Goal: Task Accomplishment & Management: Manage account settings

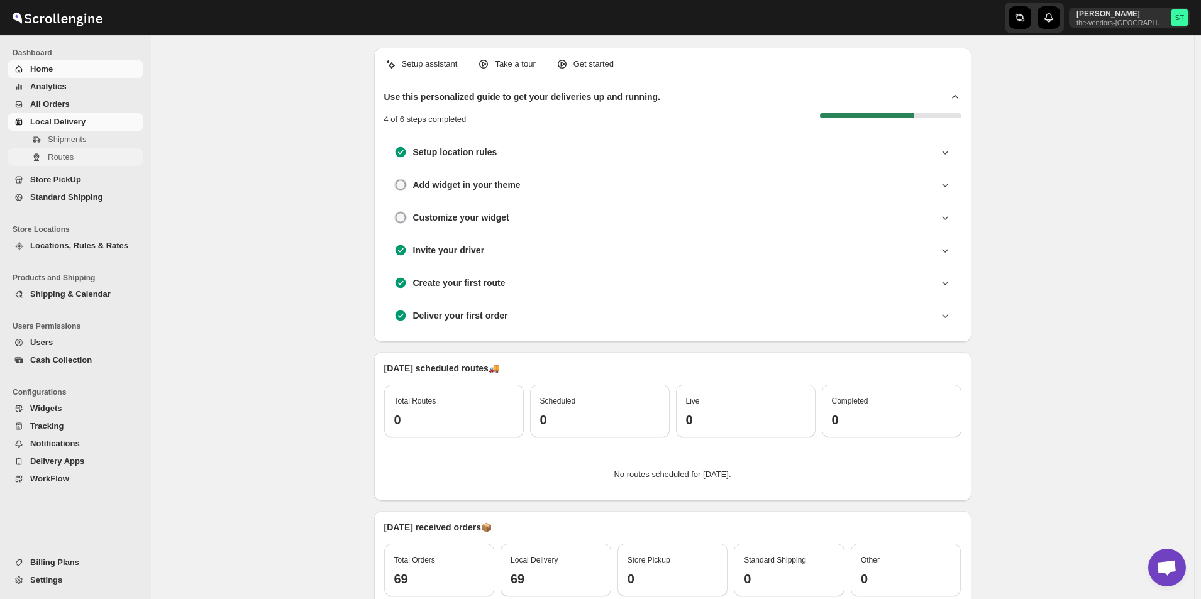
click at [90, 157] on span "Routes" at bounding box center [94, 157] width 93 height 13
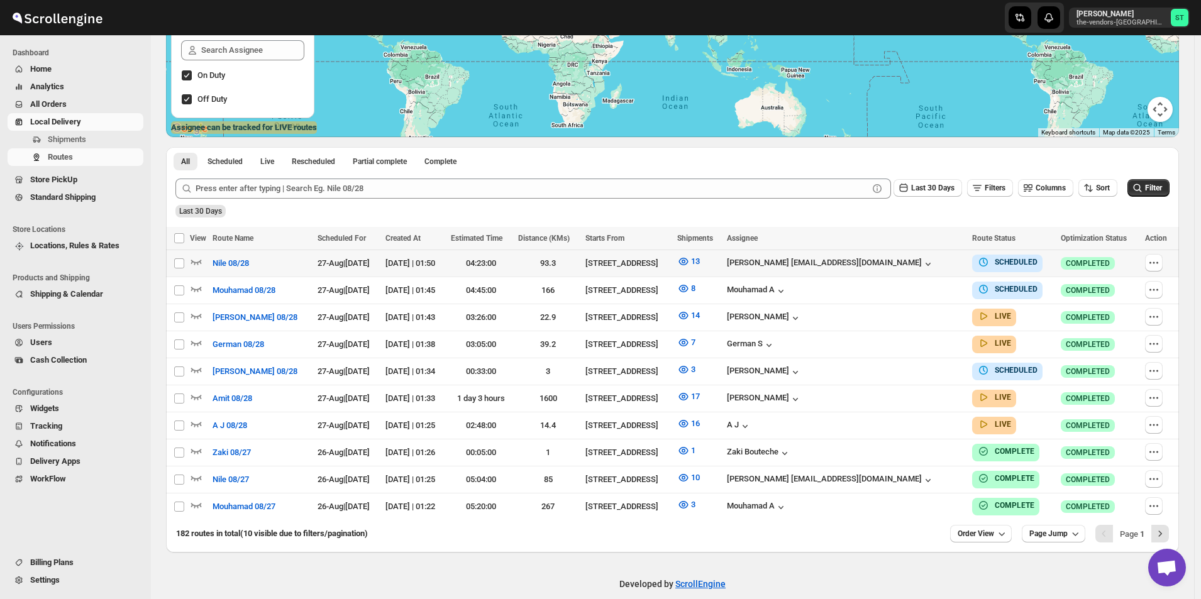
scroll to position [234, 0]
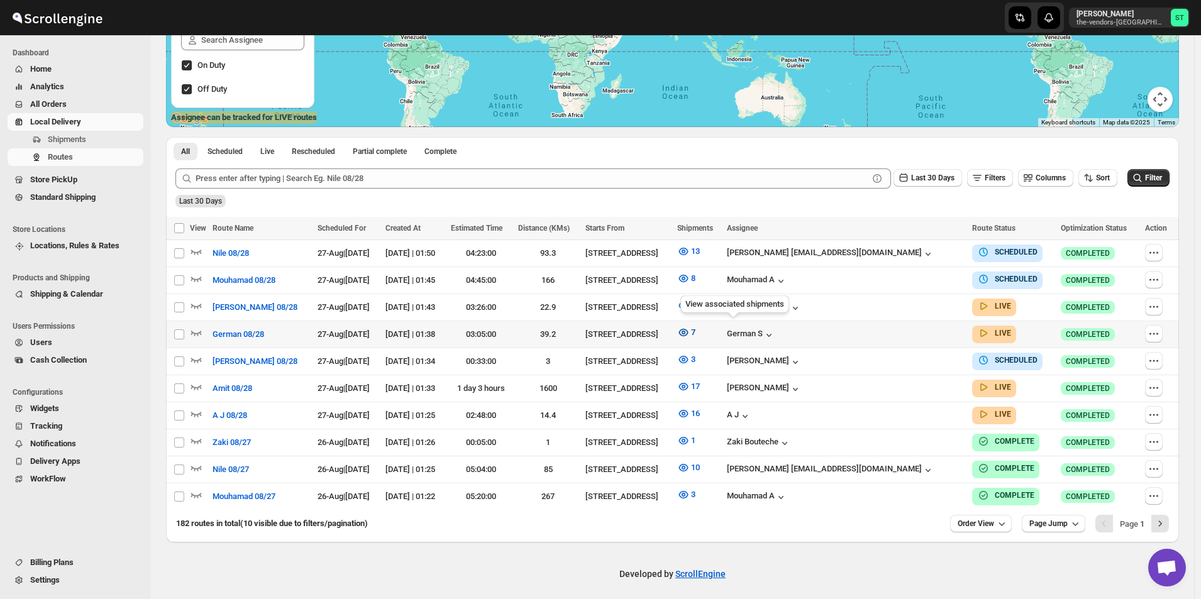
click at [685, 331] on icon "button" at bounding box center [684, 333] width 4 height 4
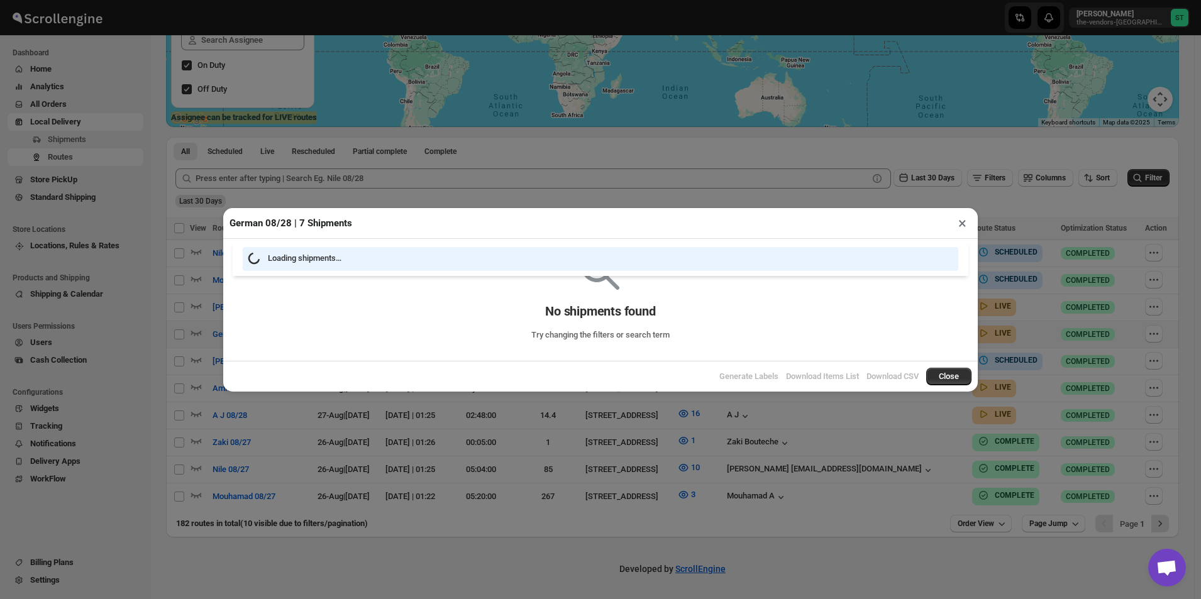
scroll to position [229, 0]
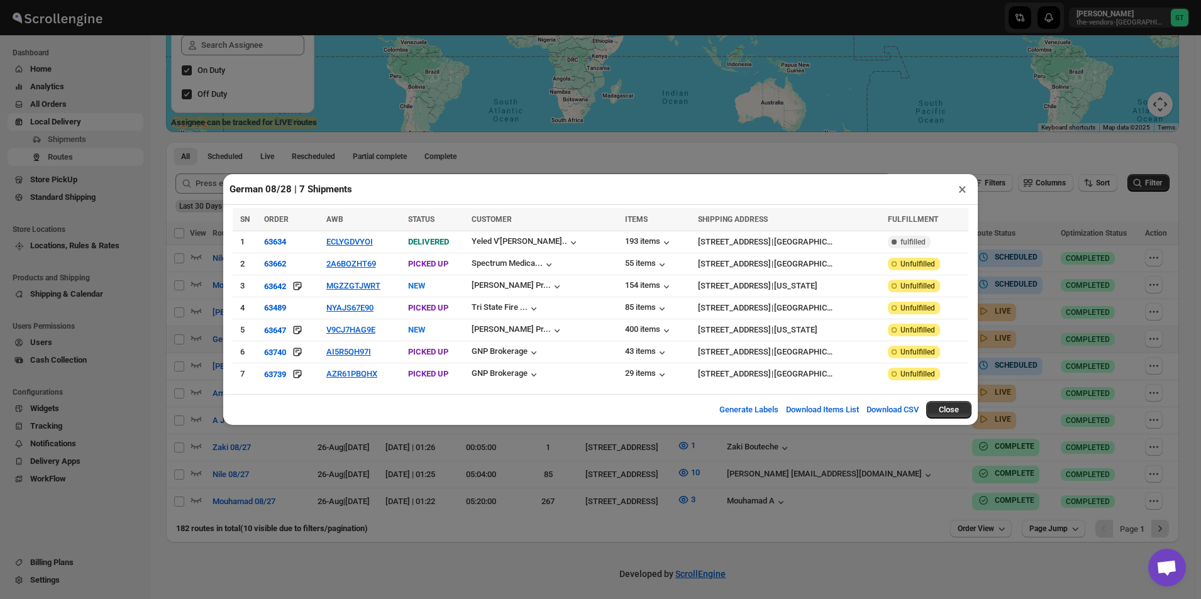
click at [956, 226] on div "FULFILLMENT" at bounding box center [924, 219] width 73 height 13
click at [958, 197] on button "×" at bounding box center [962, 189] width 18 height 18
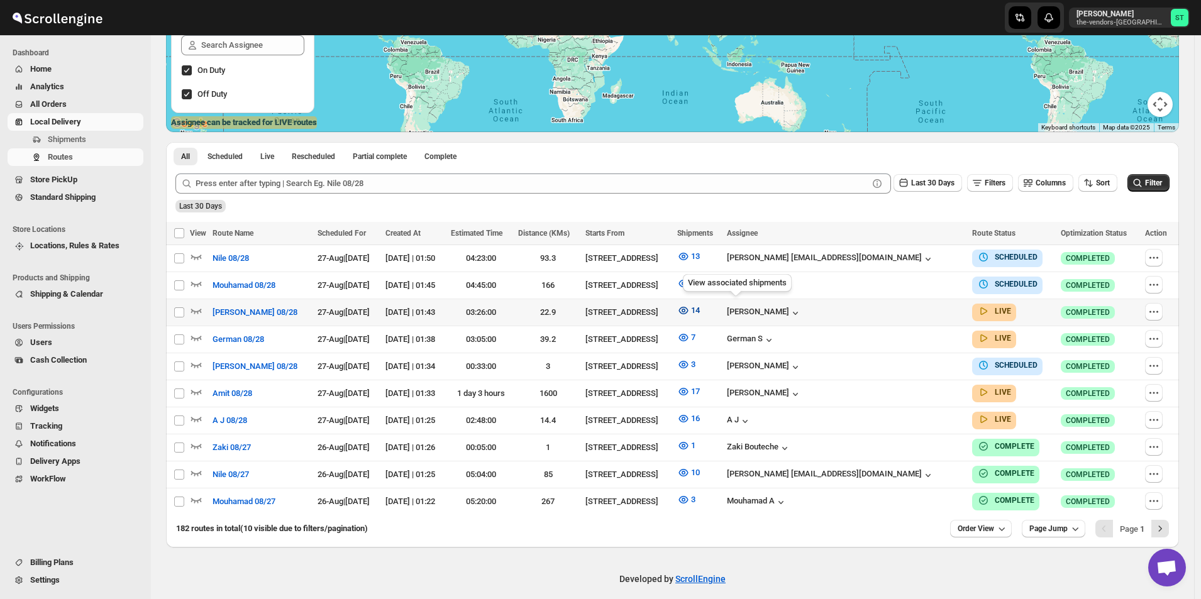
click at [690, 309] on icon "button" at bounding box center [683, 310] width 13 height 13
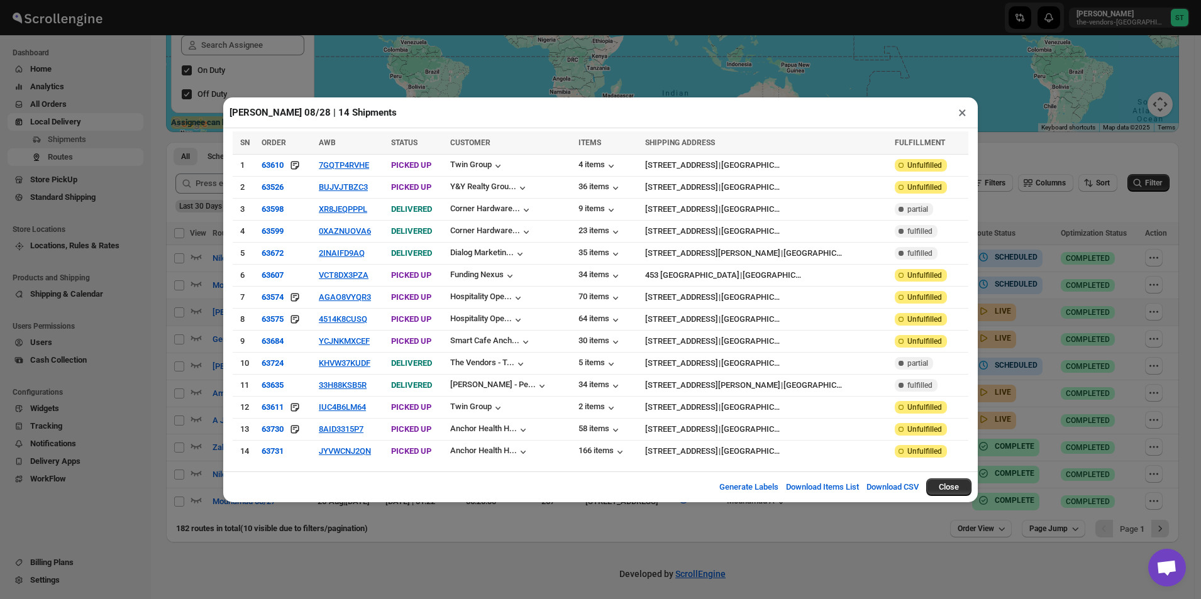
click at [967, 118] on button "×" at bounding box center [962, 113] width 18 height 18
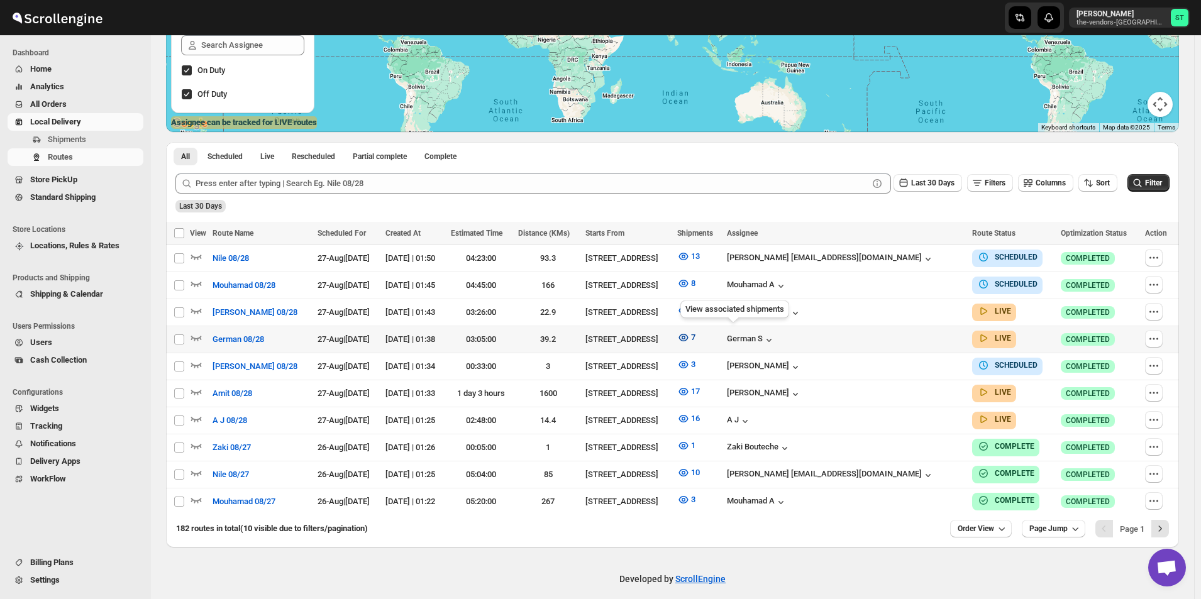
click at [685, 336] on icon "button" at bounding box center [684, 338] width 4 height 4
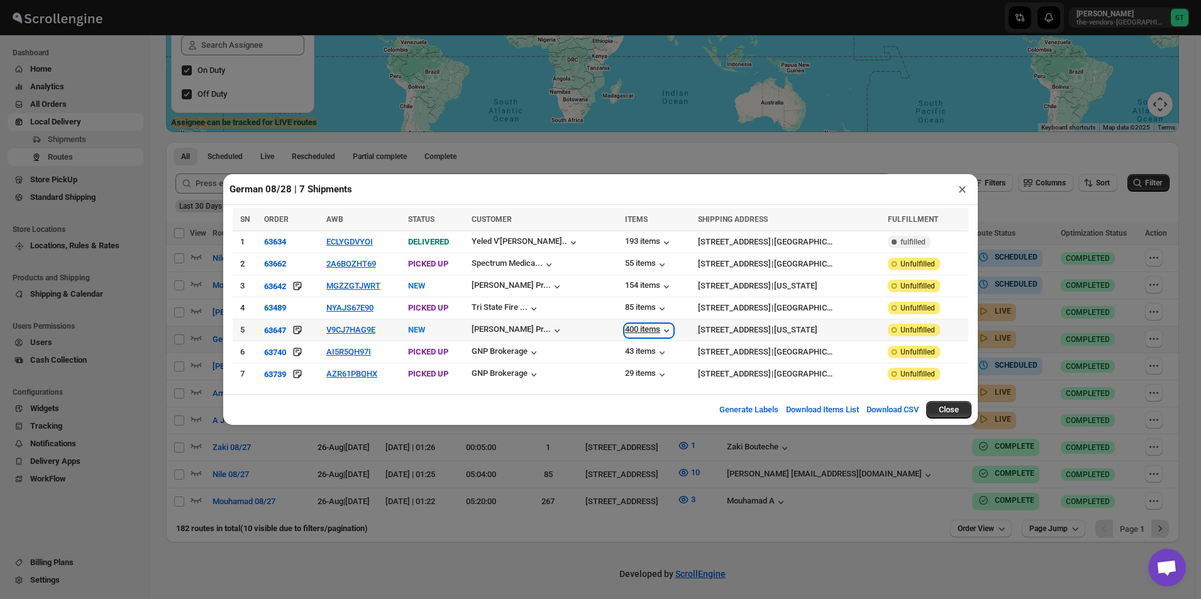
click at [641, 328] on div "400 items" at bounding box center [649, 330] width 48 height 13
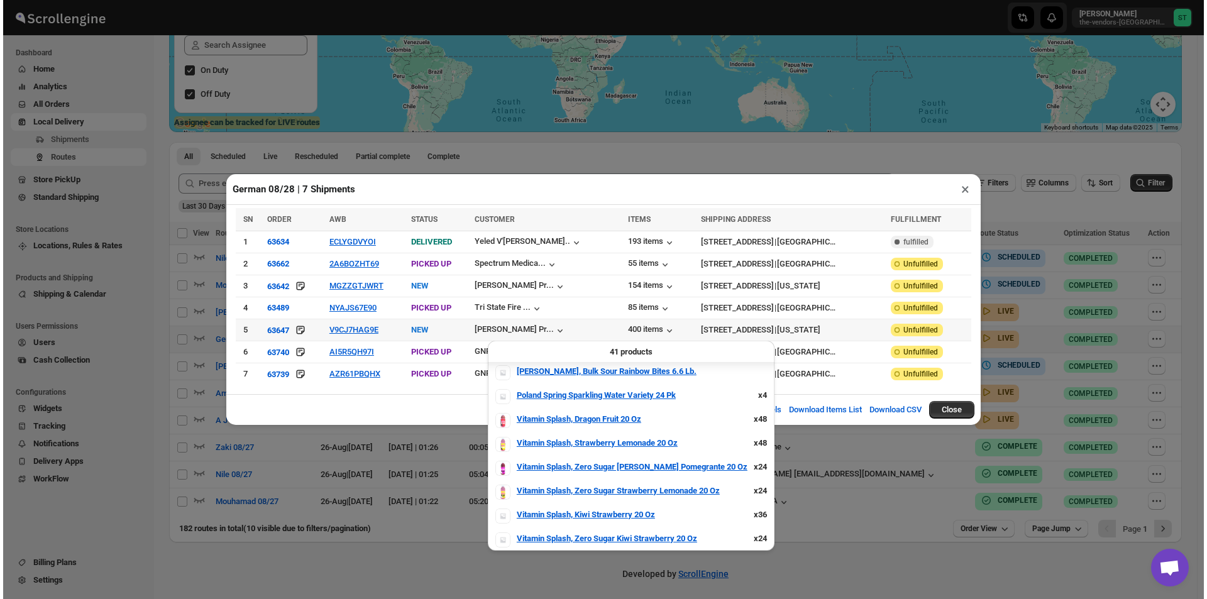
scroll to position [791, 0]
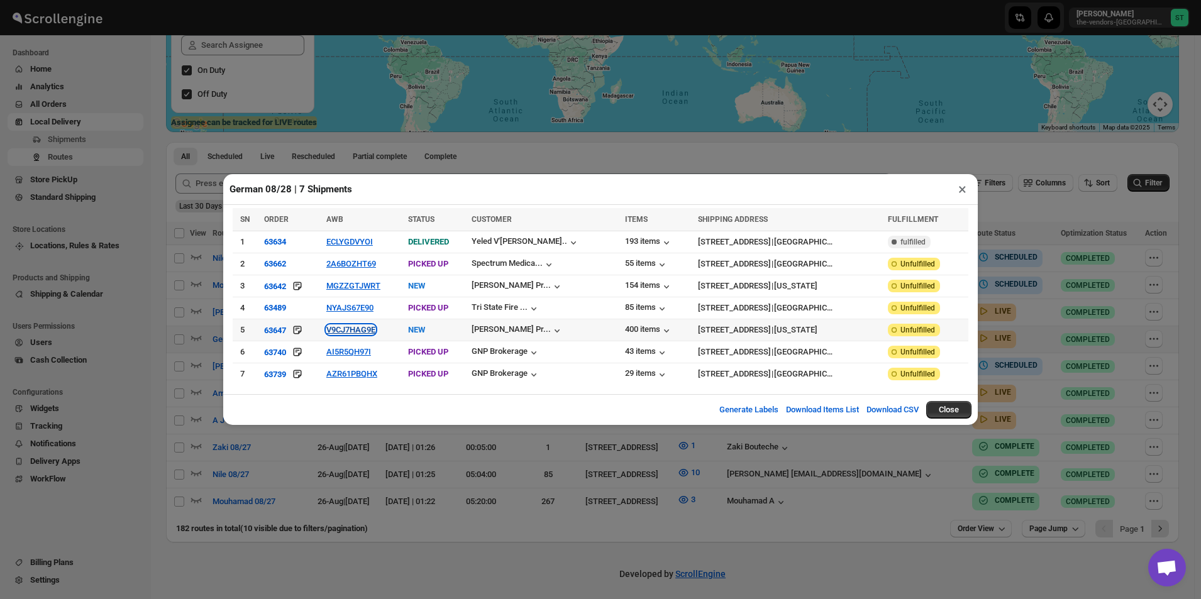
click at [364, 328] on button "V9CJ7HAG9E" at bounding box center [350, 329] width 49 height 9
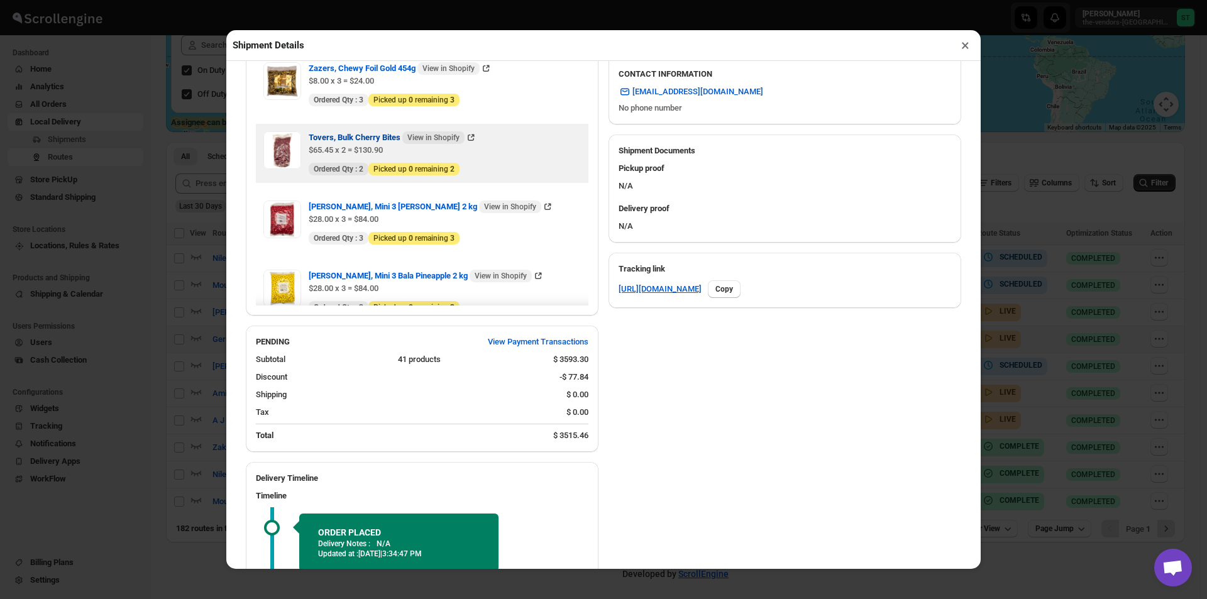
scroll to position [1699, 0]
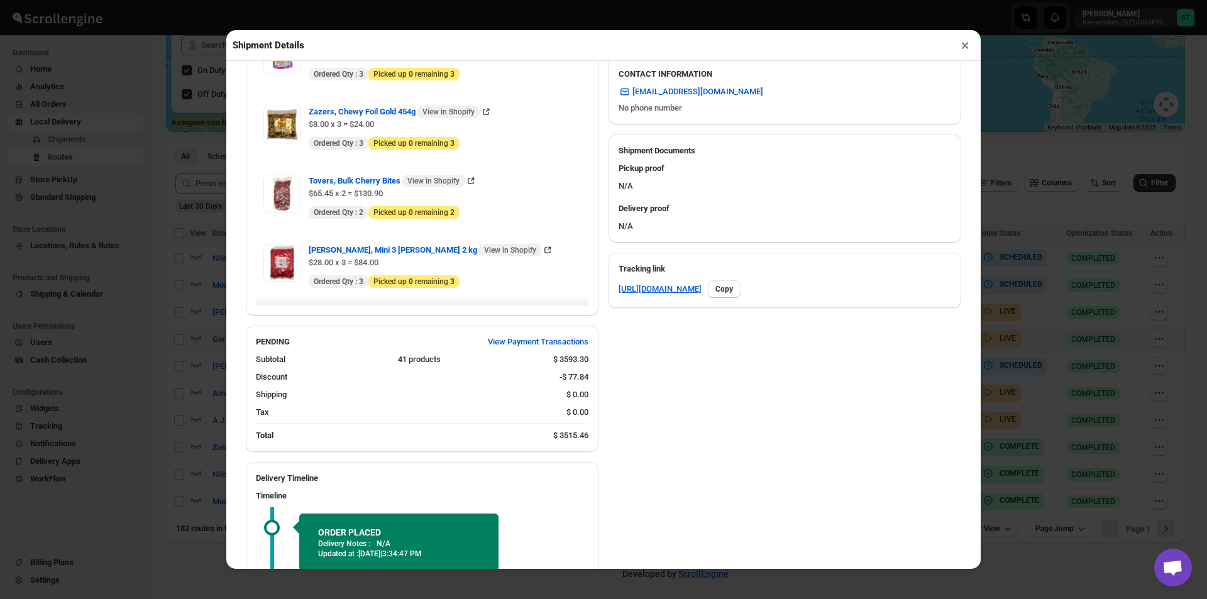
click at [966, 47] on button "×" at bounding box center [965, 45] width 18 height 18
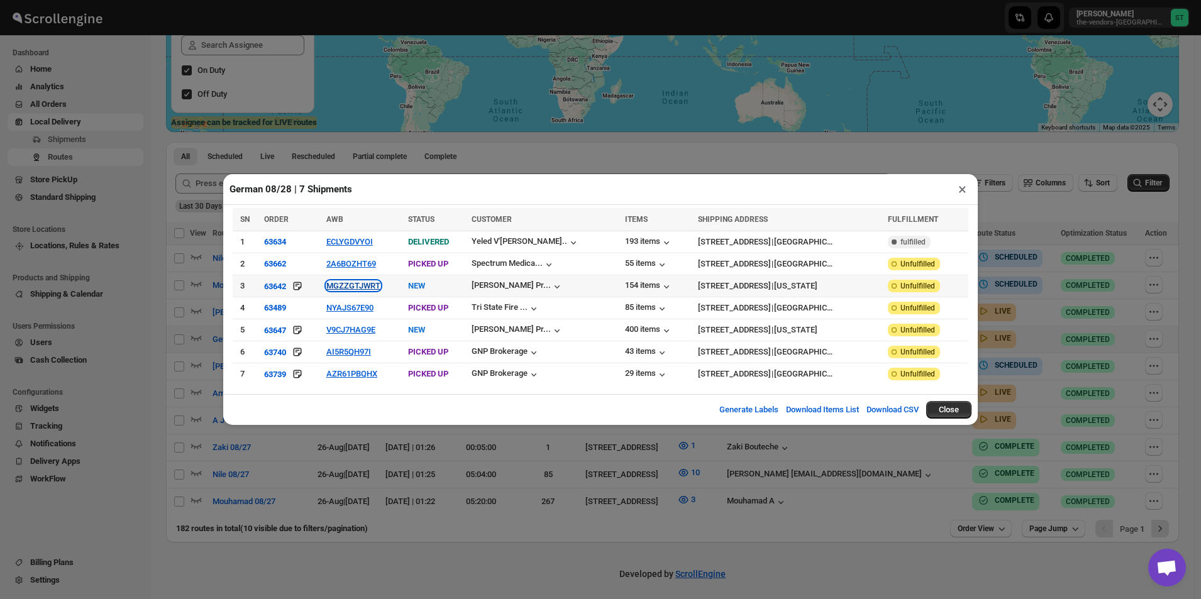
click at [362, 287] on button "MGZZGTJWRT" at bounding box center [353, 285] width 54 height 9
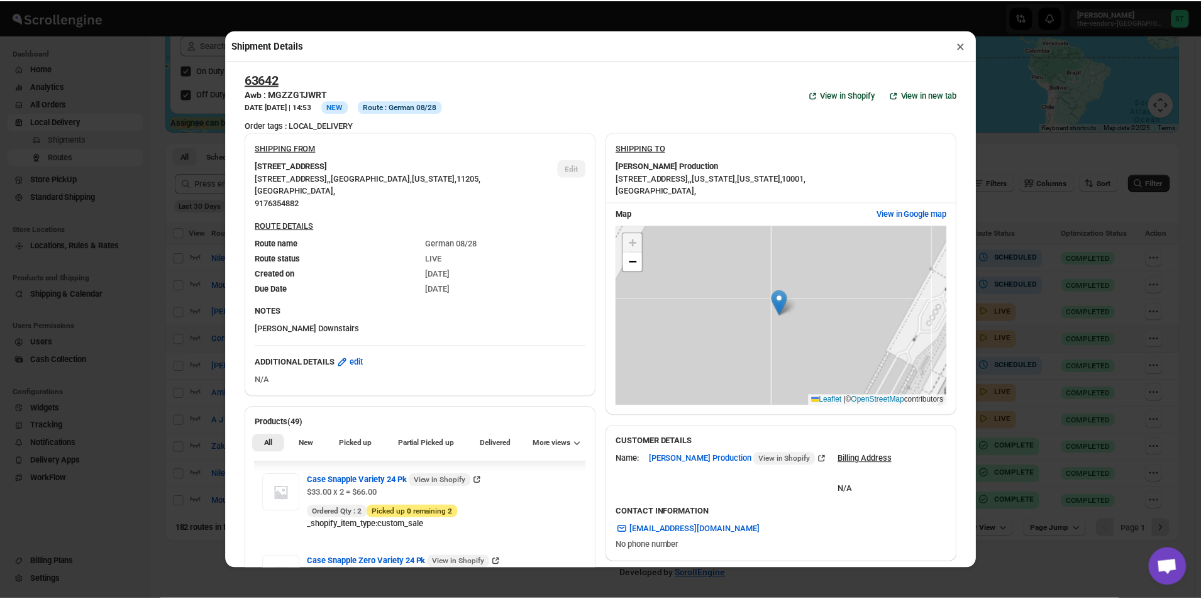
scroll to position [0, 0]
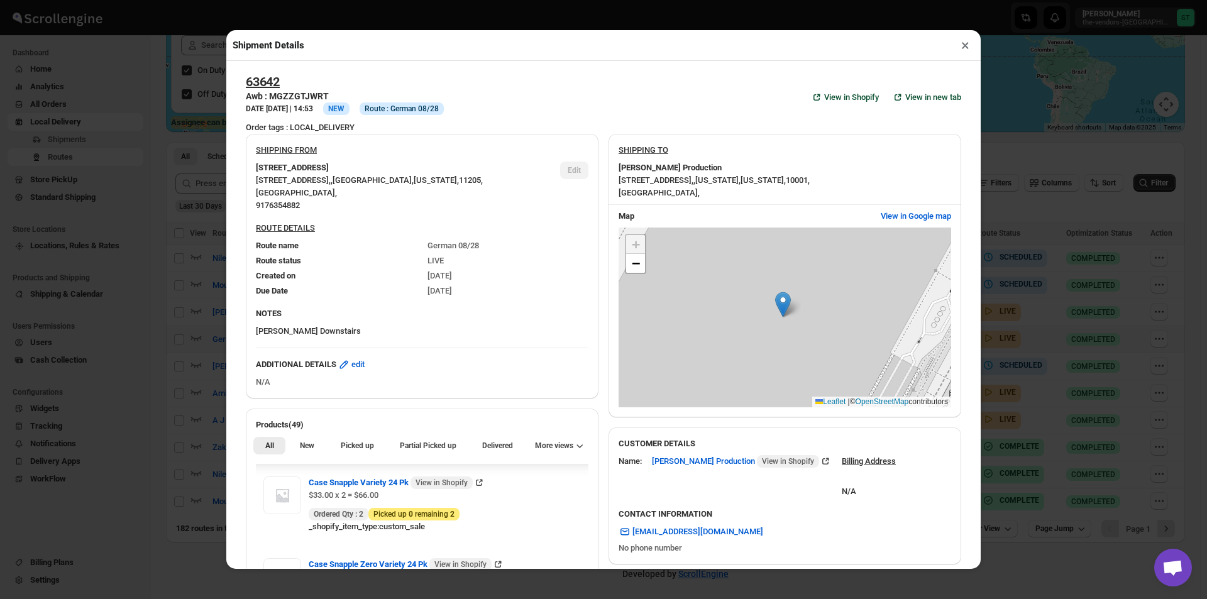
click at [966, 49] on button "×" at bounding box center [965, 45] width 18 height 18
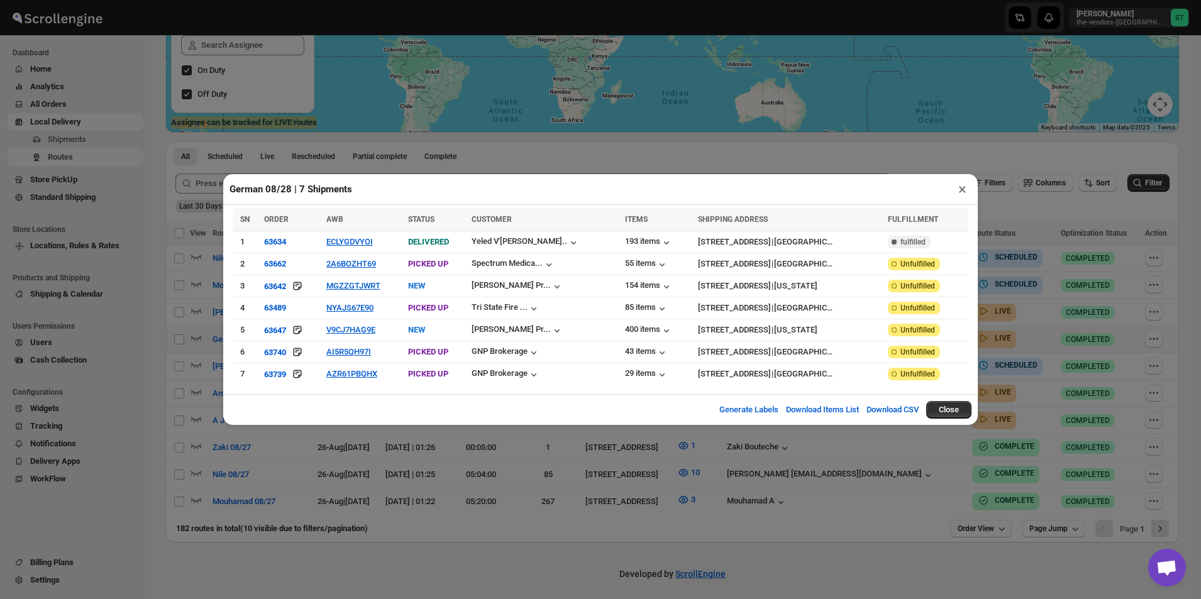
click at [961, 194] on button "×" at bounding box center [962, 189] width 18 height 18
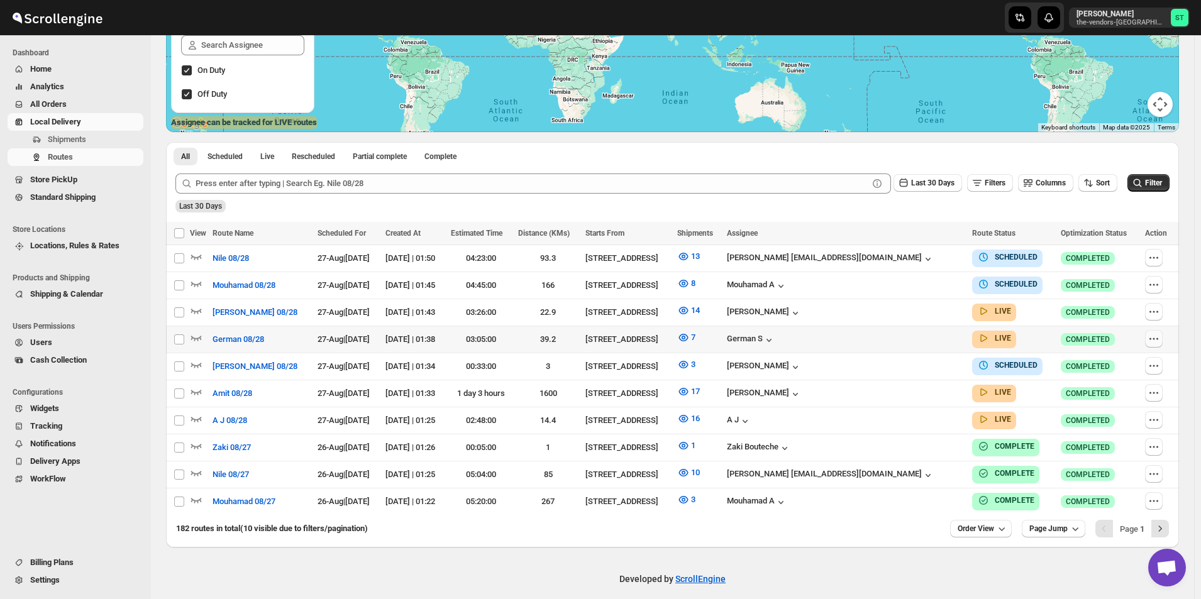
click at [1163, 334] on button "button" at bounding box center [1154, 339] width 18 height 18
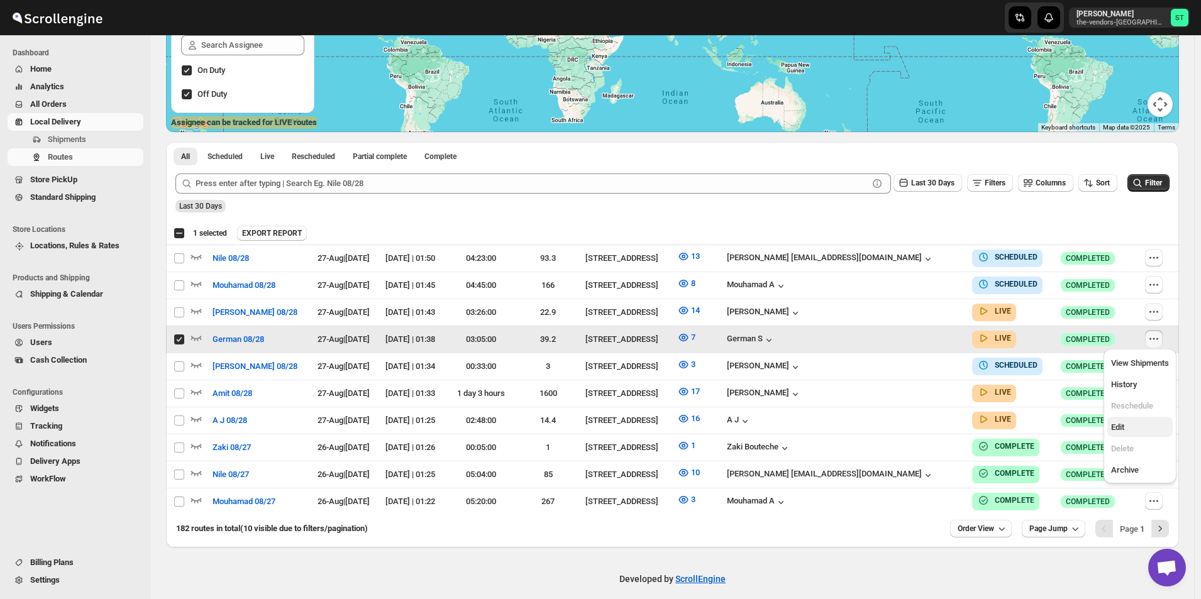
click at [1124, 424] on span "Edit" at bounding box center [1117, 427] width 13 height 9
checkbox input "false"
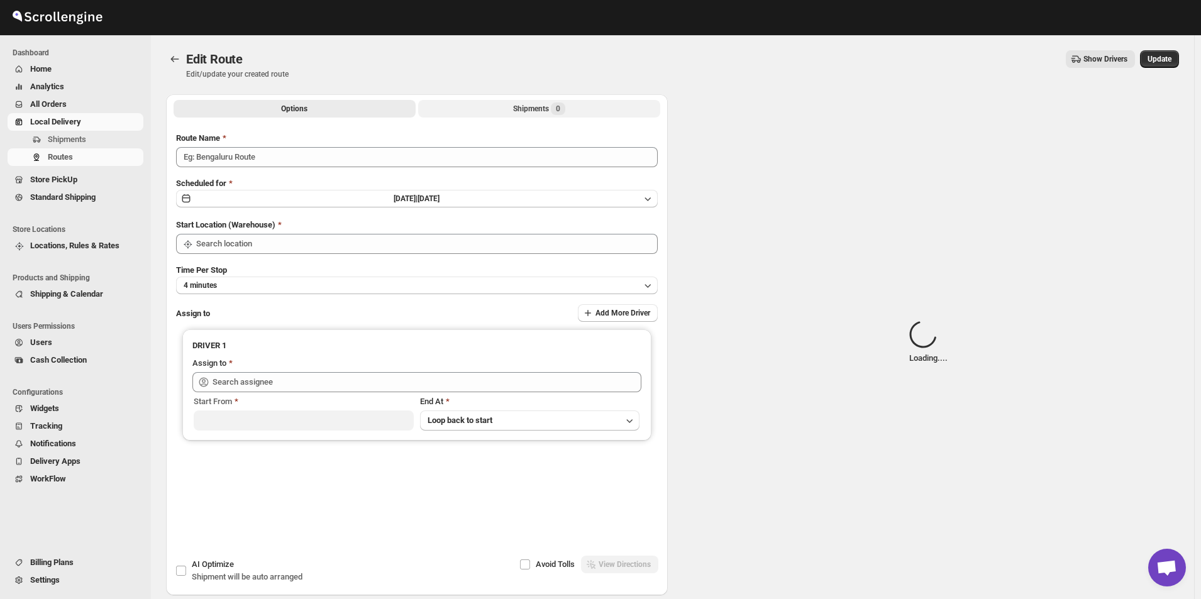
type input "German 08/28"
type input "[STREET_ADDRESS]"
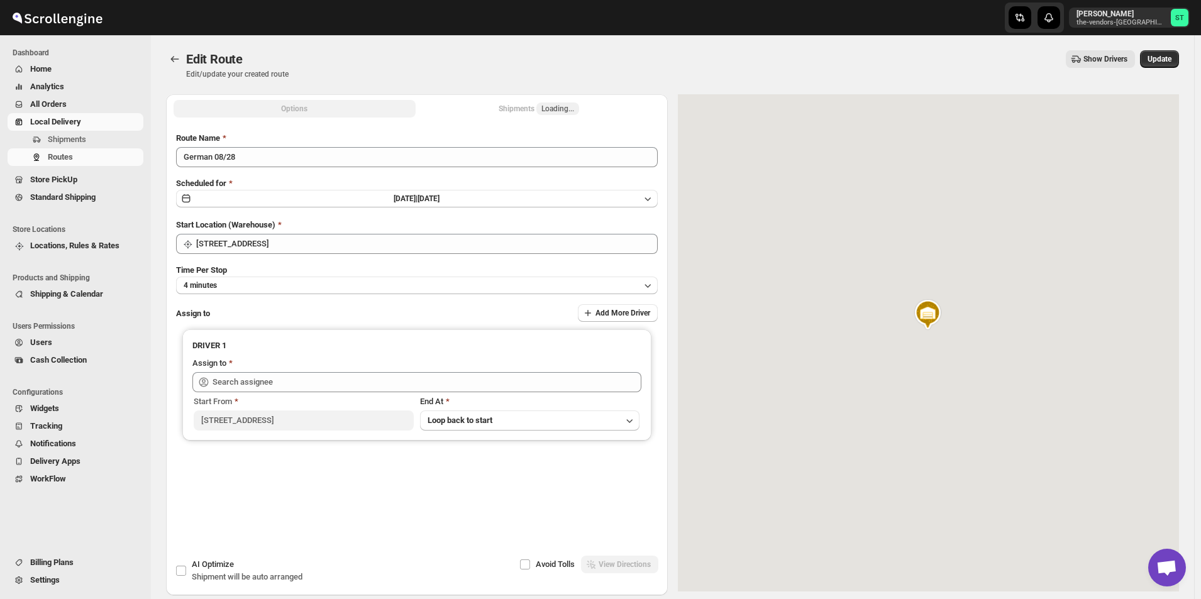
type input "[DEMOGRAPHIC_DATA] S ([EMAIL_ADDRESS][DOMAIN_NAME])"
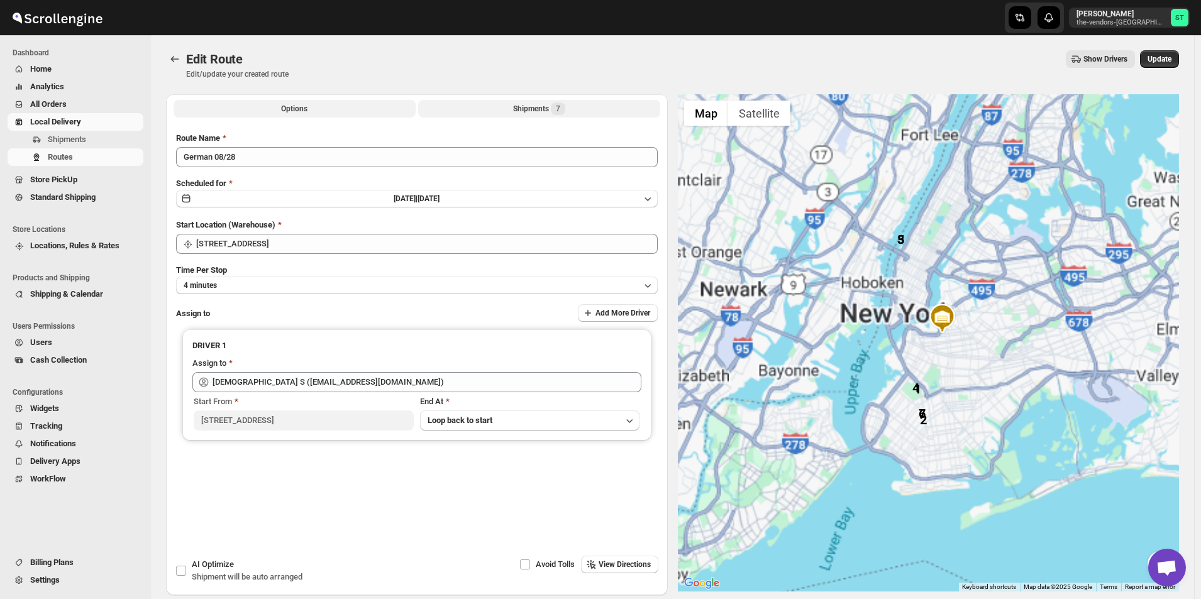
click at [527, 109] on div "Shipments 7" at bounding box center [539, 109] width 52 height 13
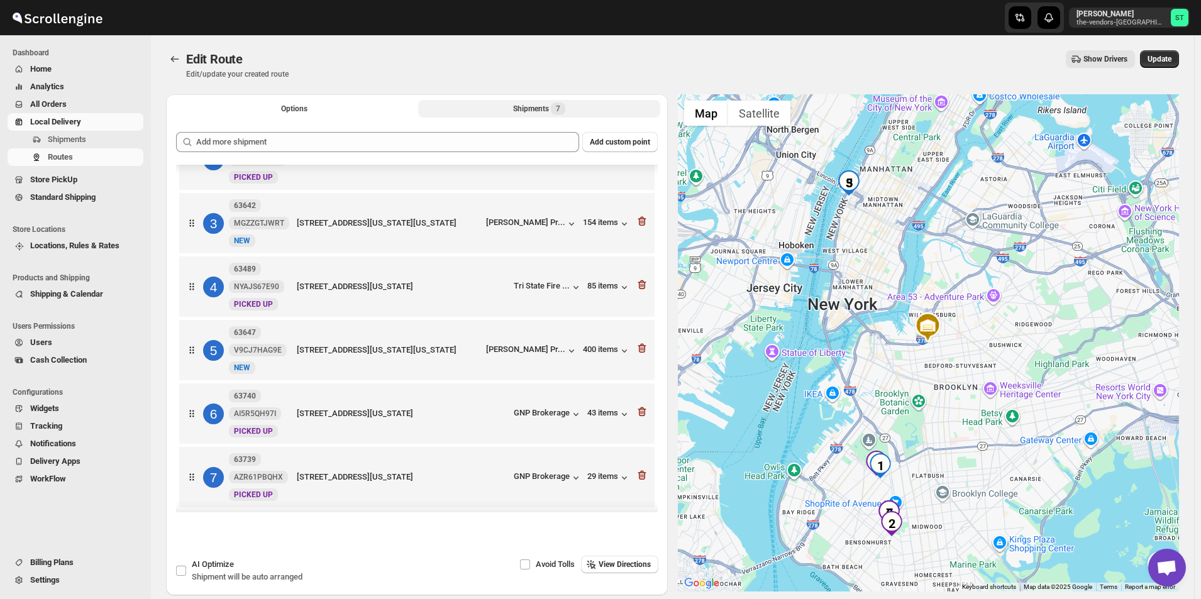
scroll to position [103, 0]
click at [638, 352] on icon "button" at bounding box center [642, 347] width 8 height 9
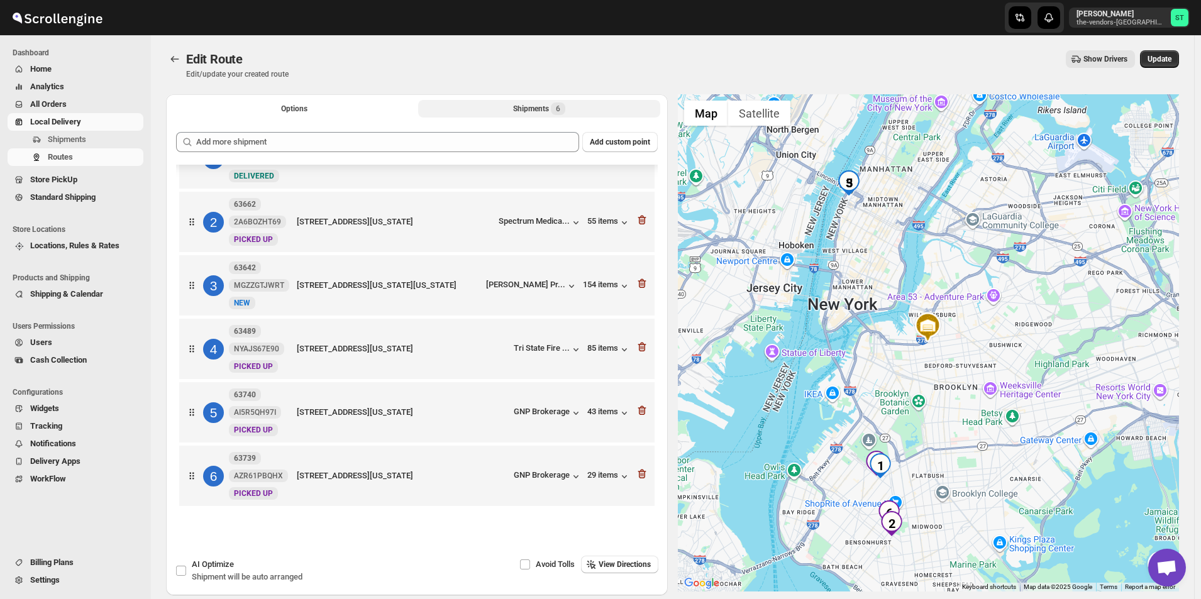
scroll to position [40, 0]
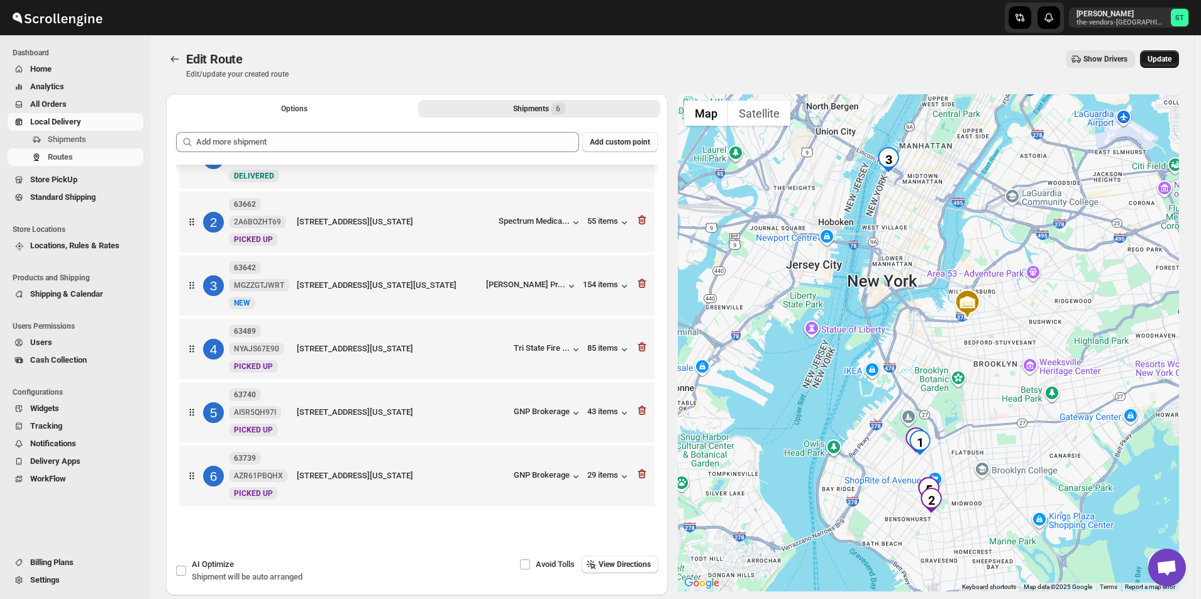
click at [1171, 58] on span "Update" at bounding box center [1160, 59] width 24 height 10
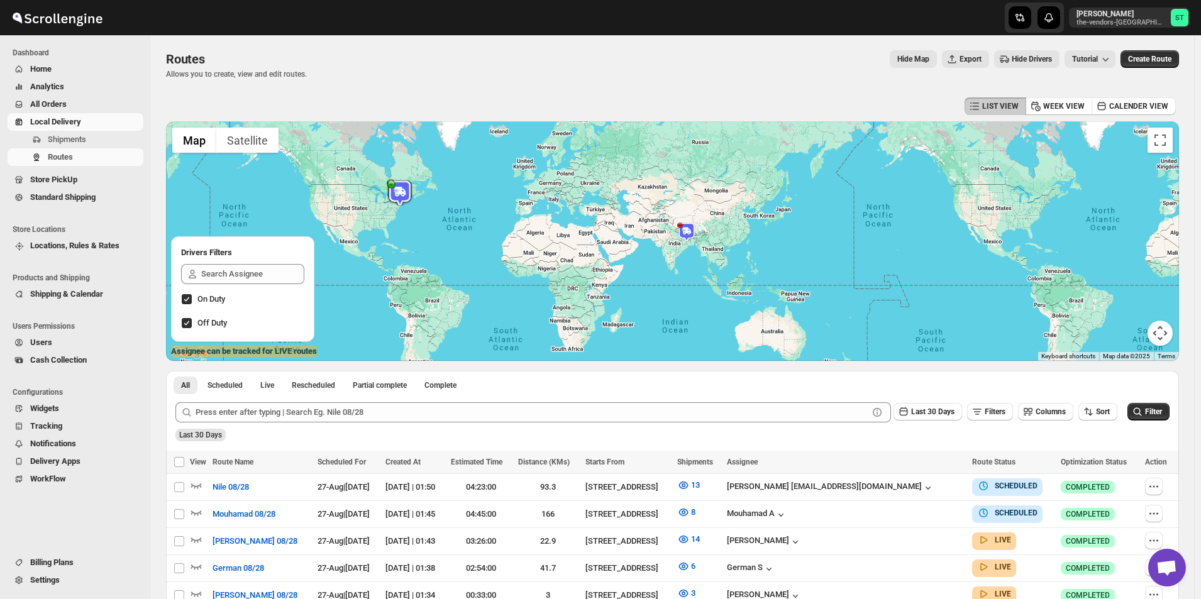
click at [72, 110] on span "All Orders" at bounding box center [85, 104] width 111 height 13
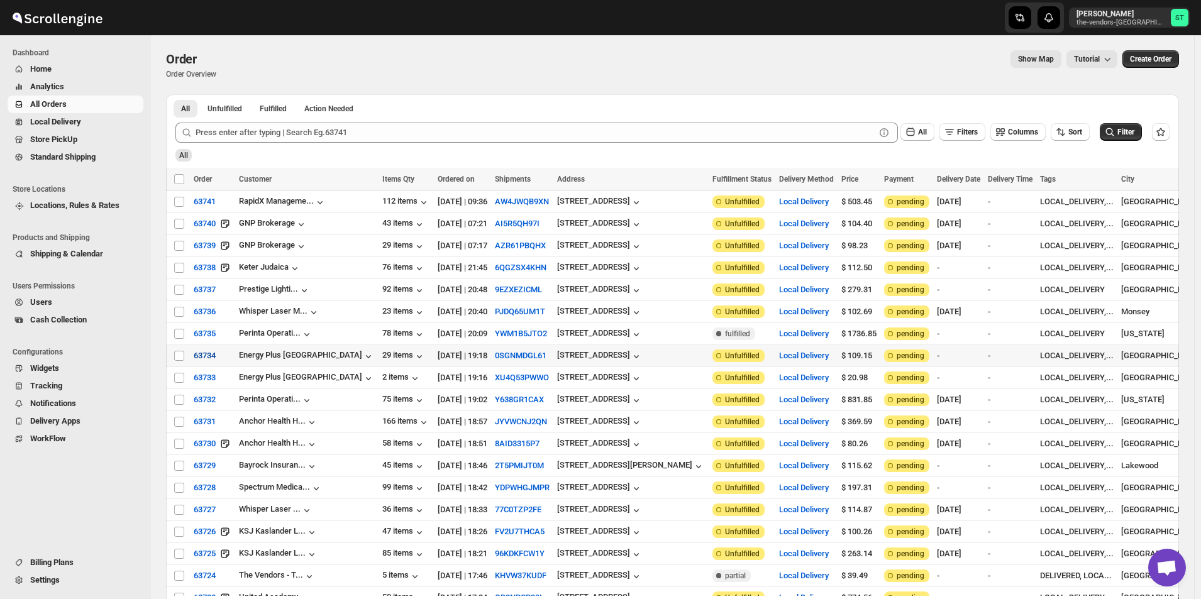
scroll to position [123, 0]
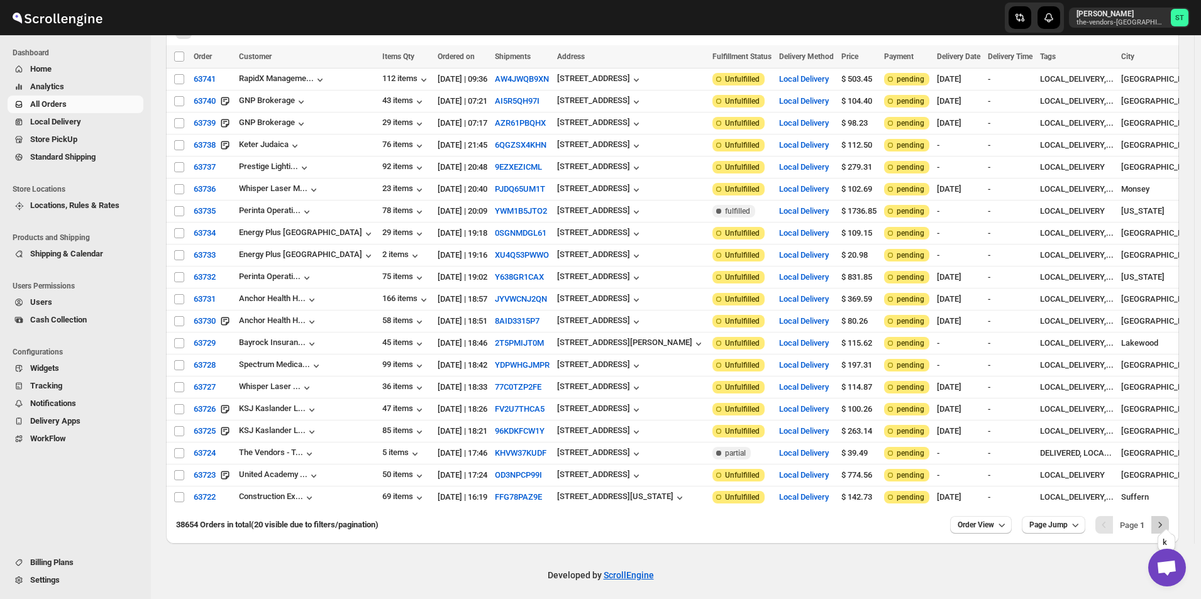
click at [1161, 519] on icon "Next" at bounding box center [1160, 525] width 13 height 13
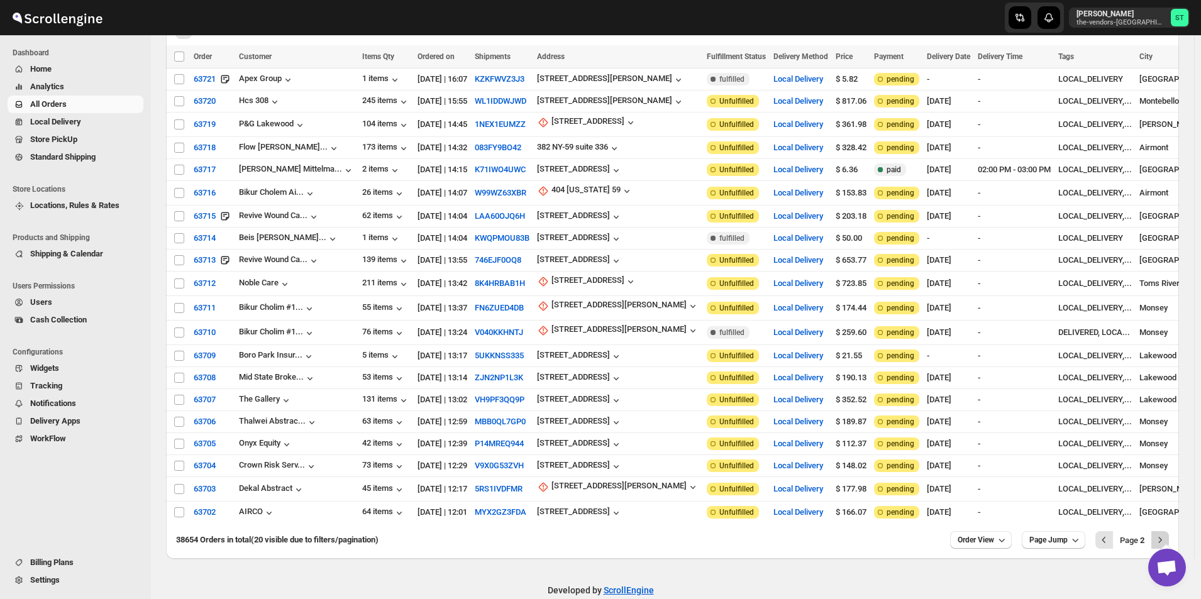
click at [1166, 534] on icon "Next" at bounding box center [1160, 540] width 13 height 13
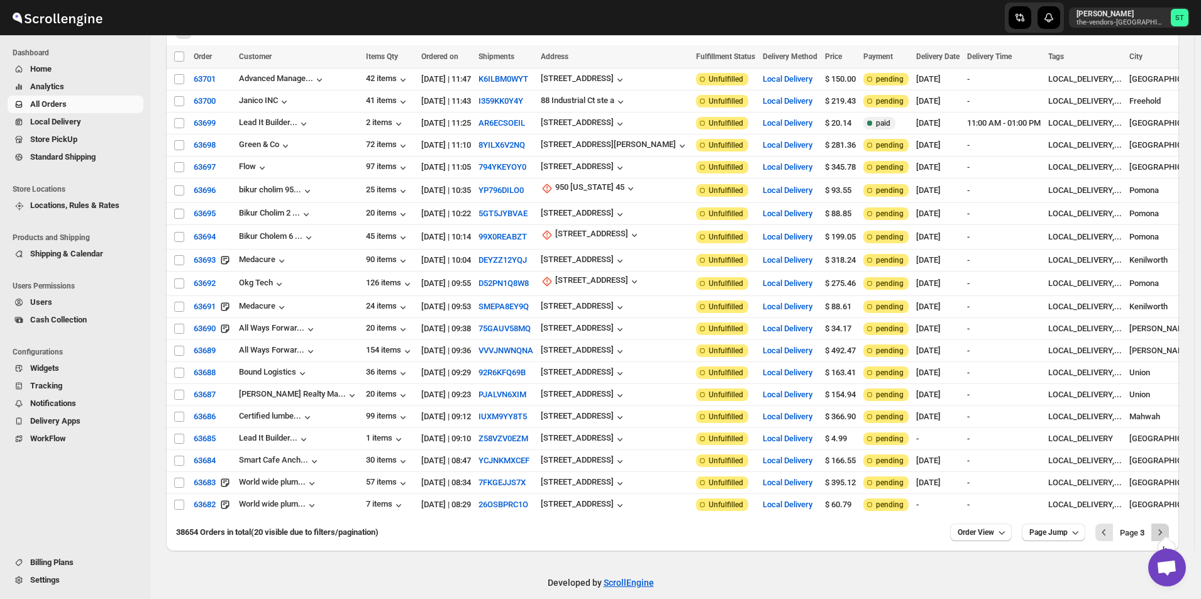
click at [1165, 526] on icon "Next" at bounding box center [1160, 532] width 13 height 13
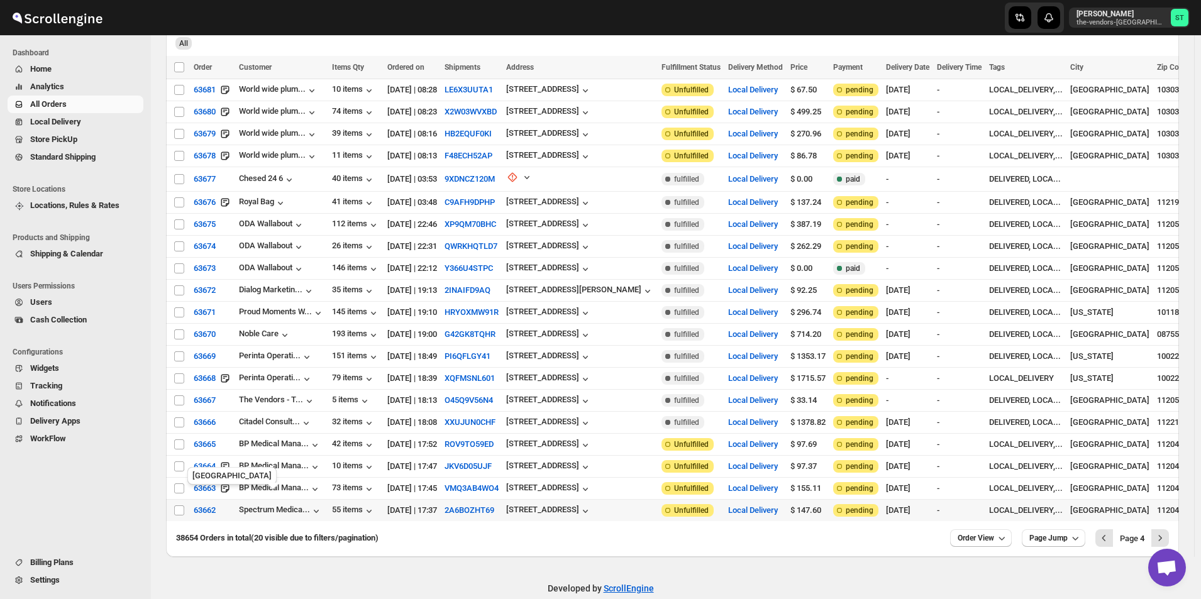
scroll to position [125, 0]
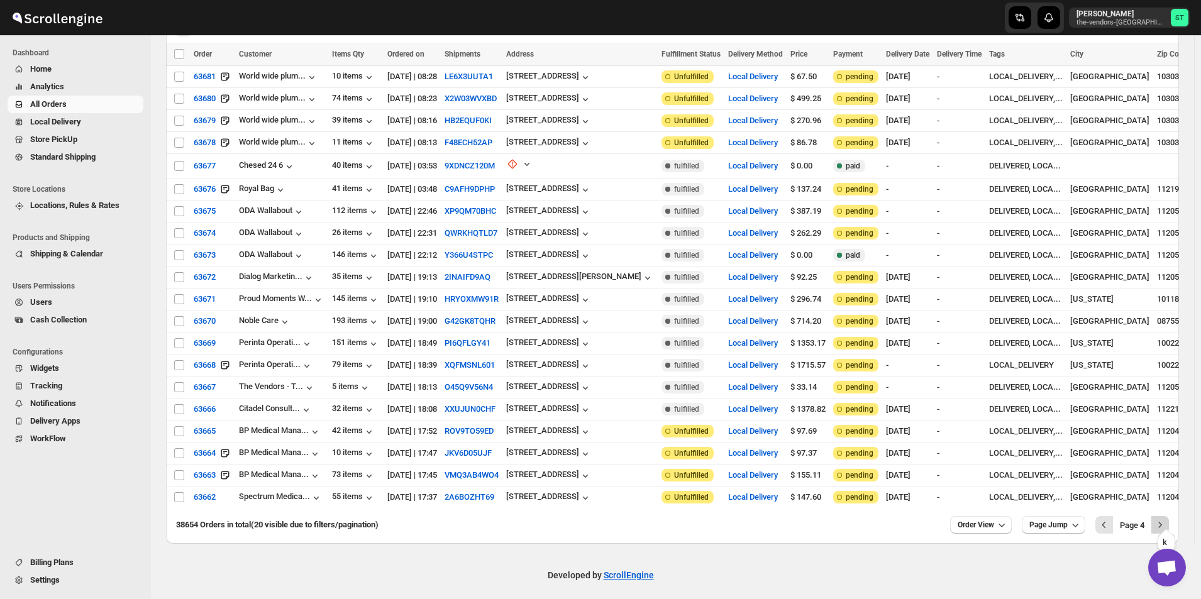
click at [1166, 521] on icon "Next" at bounding box center [1160, 525] width 13 height 13
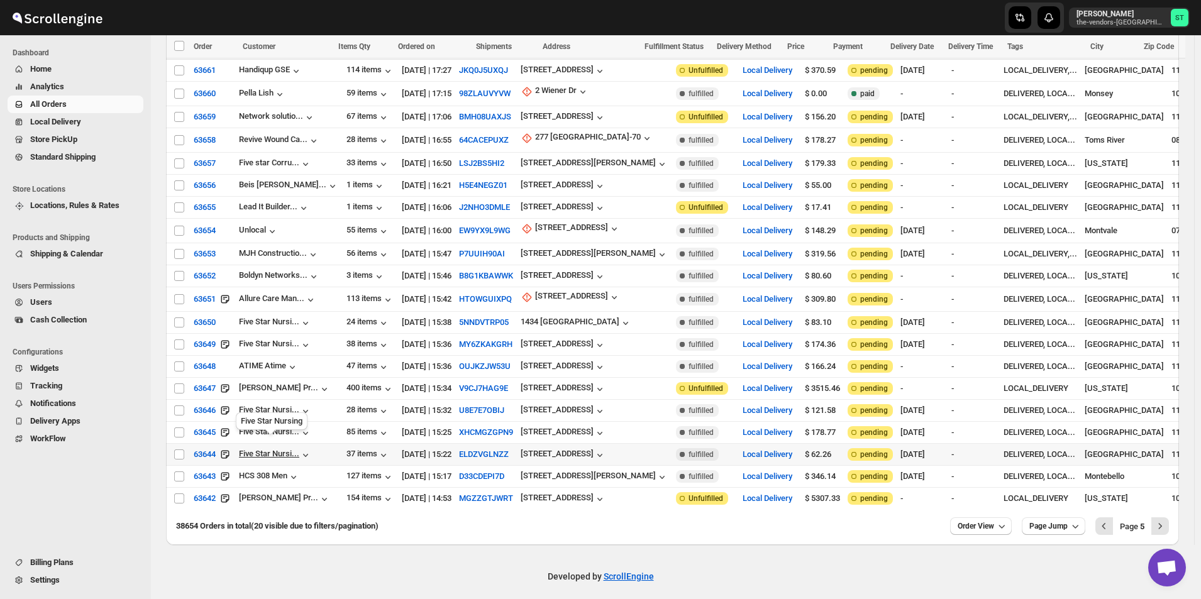
scroll to position [133, 0]
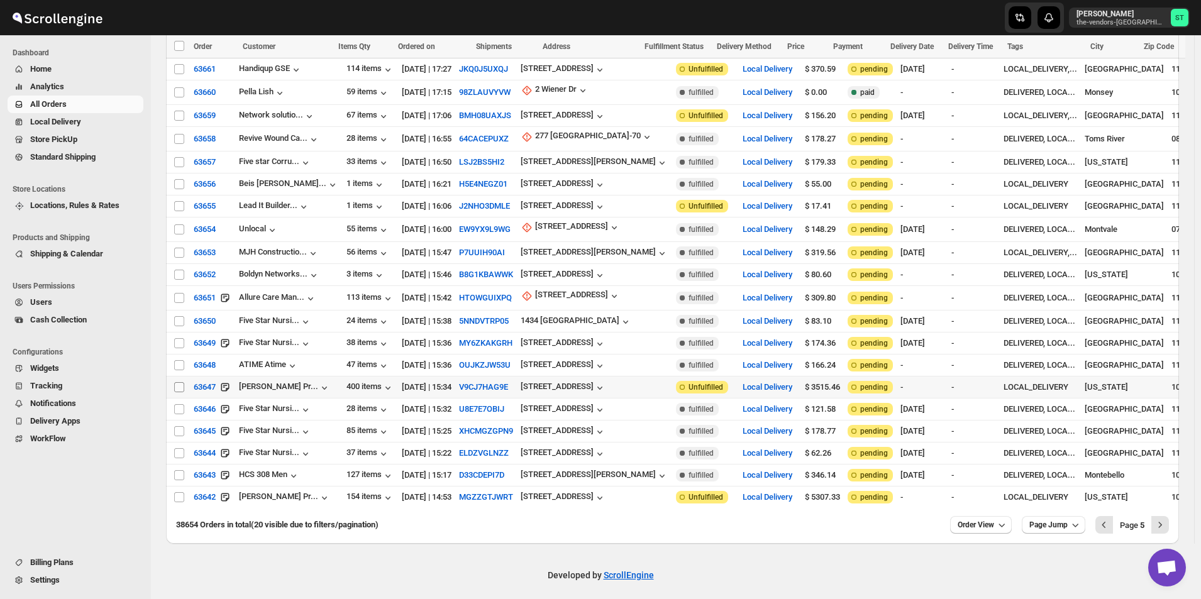
click at [174, 382] on input "Select order" at bounding box center [179, 387] width 10 height 10
checkbox input "true"
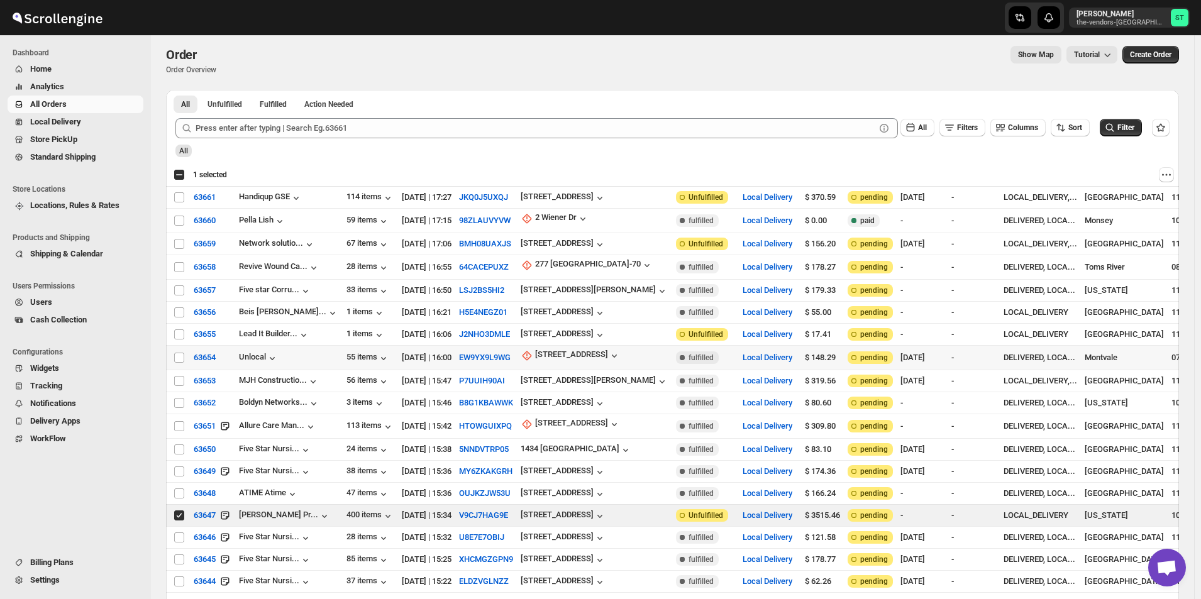
scroll to position [0, 0]
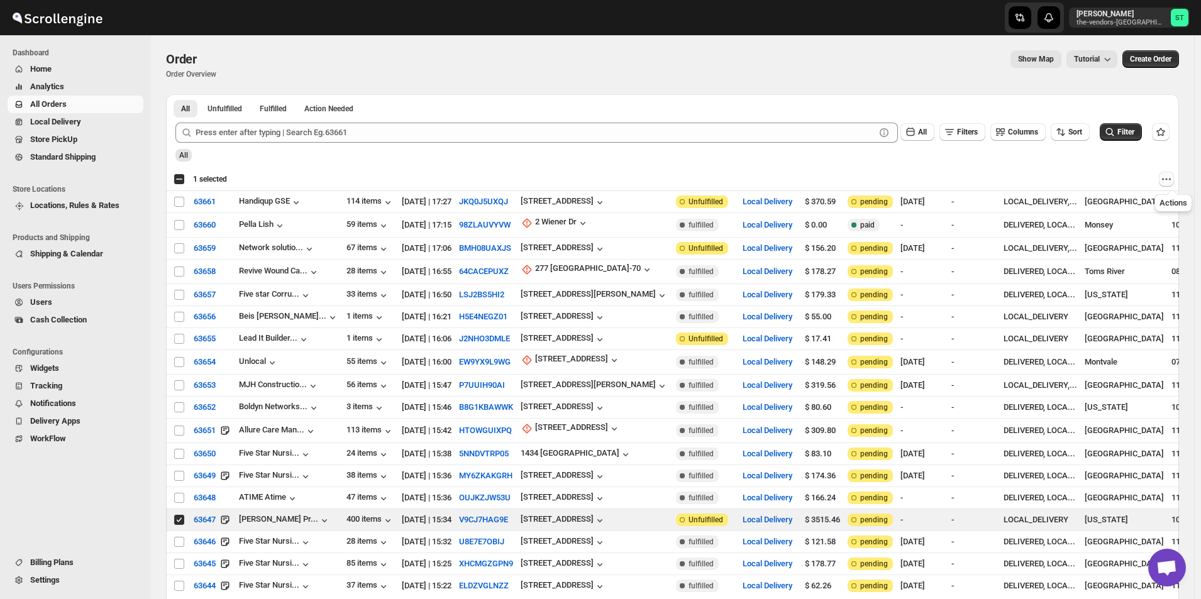
click at [1172, 182] on icon "Actions" at bounding box center [1166, 179] width 13 height 13
click at [202, 514] on span "63647" at bounding box center [205, 520] width 22 height 13
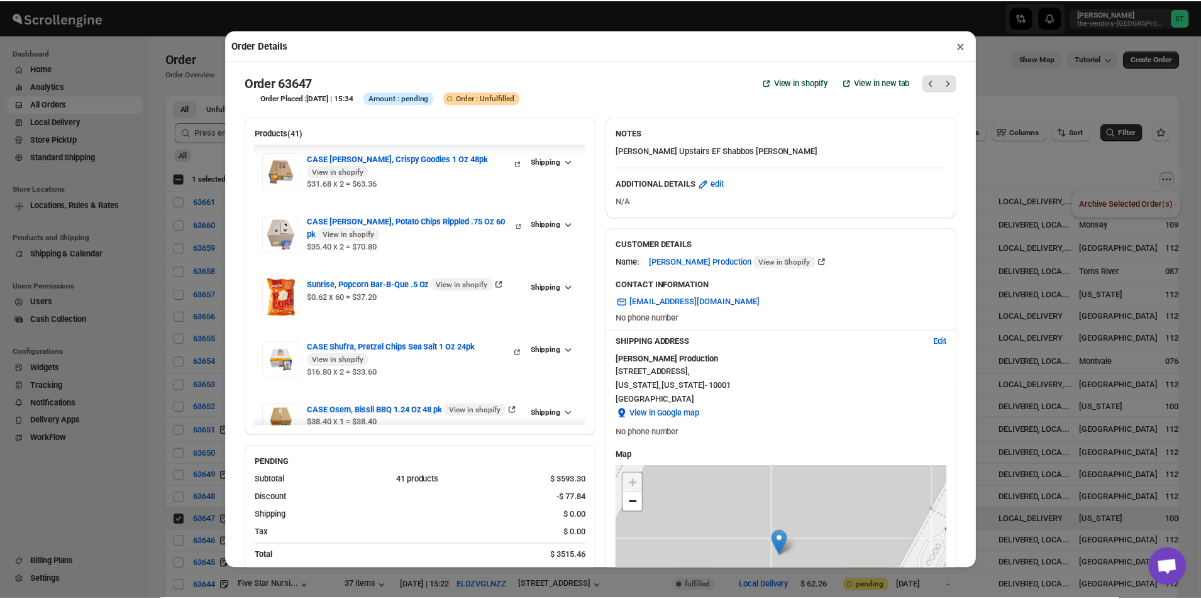
scroll to position [314, 0]
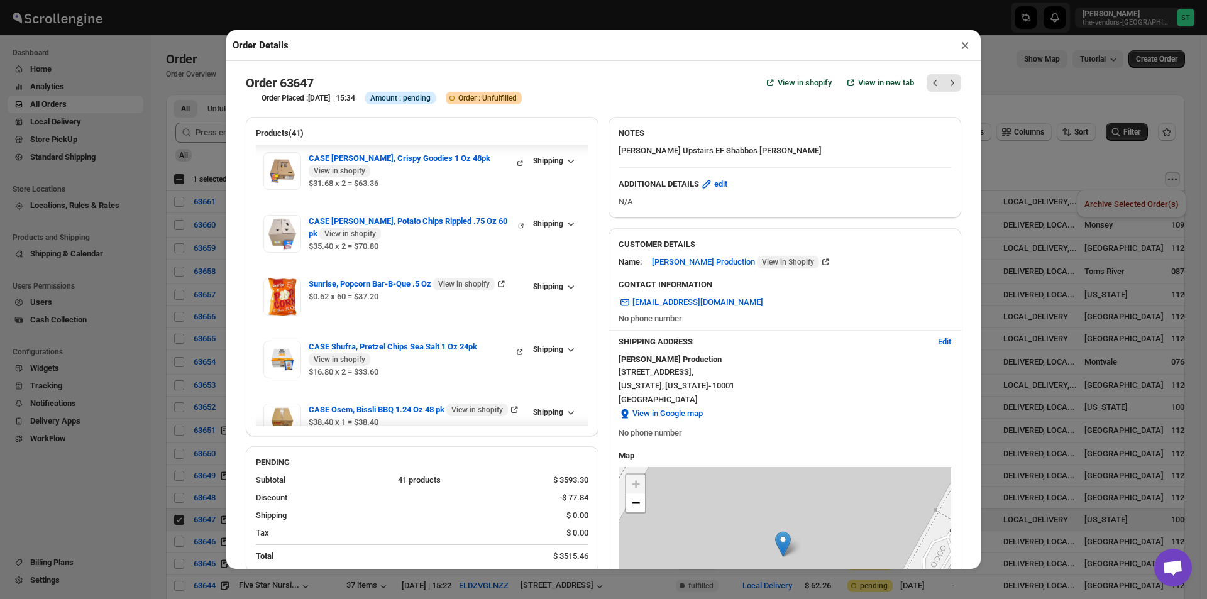
click at [972, 52] on button "×" at bounding box center [965, 45] width 18 height 18
